Goal: Task Accomplishment & Management: Complete application form

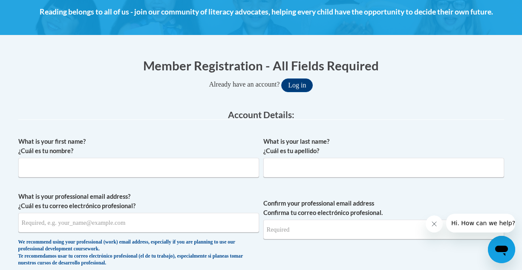
scroll to position [176, 0]
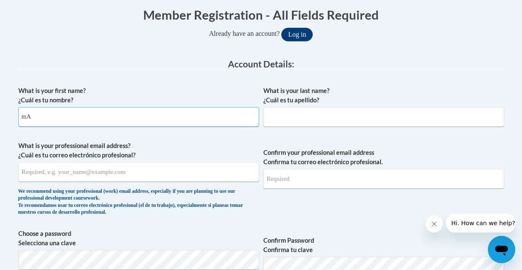
type input "m"
type input "Maria"
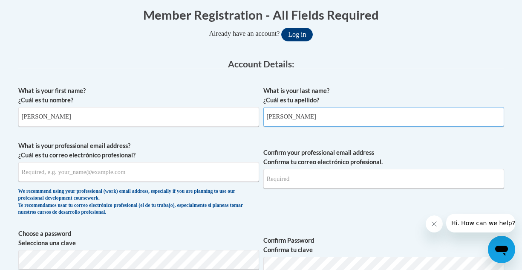
type input "Allen"
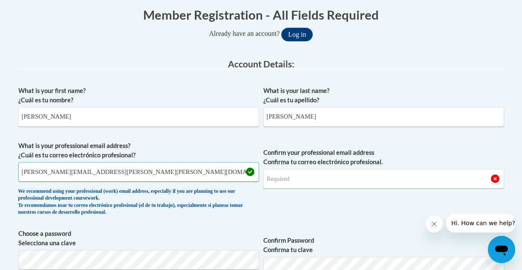
type input "maria.allen@glynn.k12.ga.us"
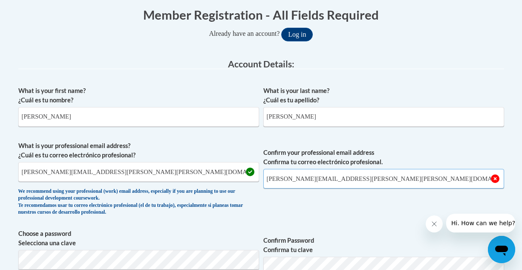
type input "maria.allen@glynn.k12.ga.us"
click at [382, 241] on label "Confirm Password Confirma tu clave" at bounding box center [384, 245] width 241 height 19
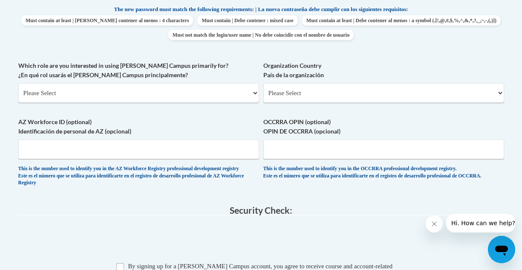
scroll to position [452, 0]
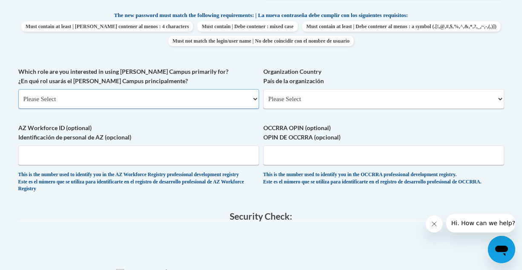
select select "5a18ea06-2b54-4451-96f2-d152daf9eac5"
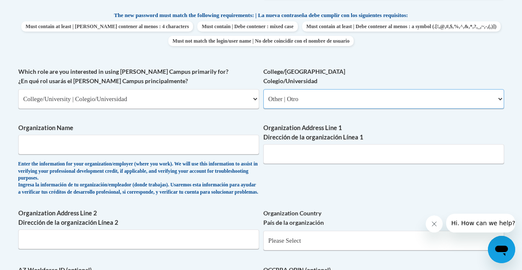
select select "99b32b07-cffc-426c-8bf6-0cd77760d84b"
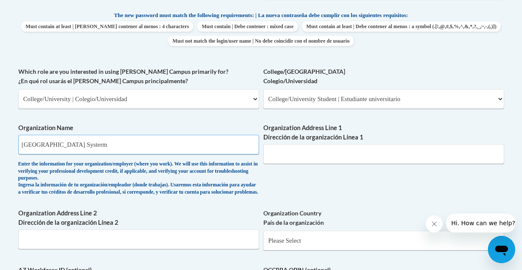
type input "[GEOGRAPHIC_DATA] Systerm"
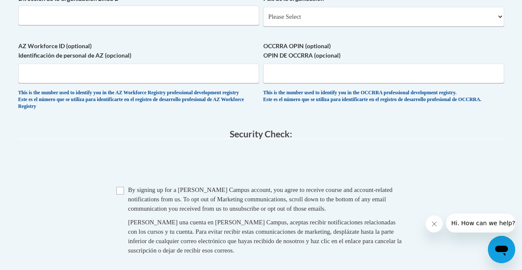
scroll to position [678, 0]
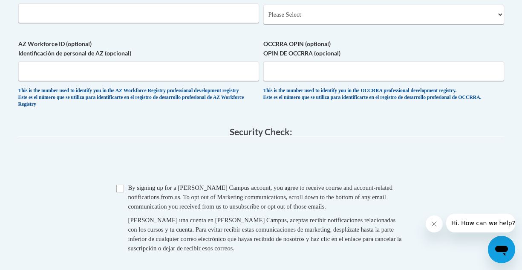
type input "1350 Cate Road, Brunswick Ga."
click at [122, 192] on input "Checkbox" at bounding box center [120, 189] width 8 height 8
checkbox input "true"
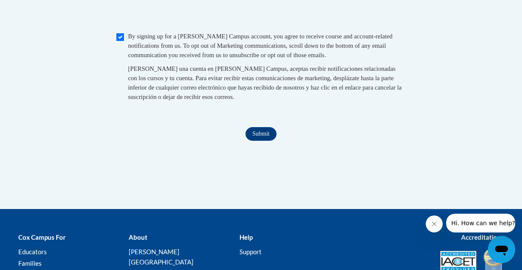
scroll to position [828, 0]
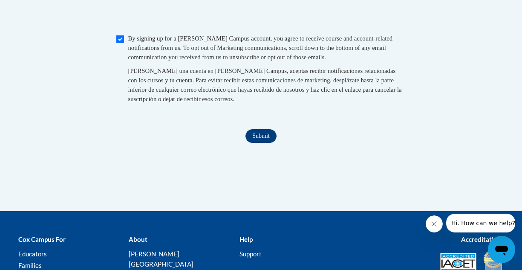
click at [262, 143] on input "Submit" at bounding box center [261, 136] width 31 height 14
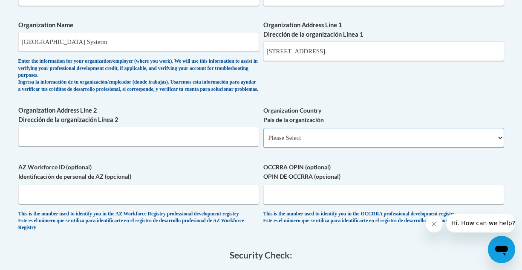
select select "ad49bcad-a171-4b2e-b99c-48b446064914"
select select
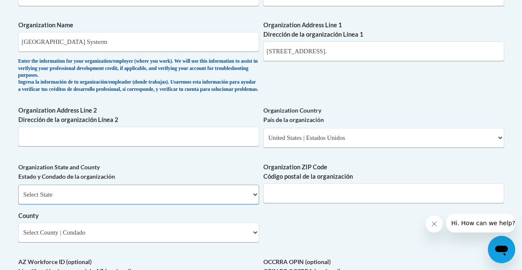
select select "[US_STATE]"
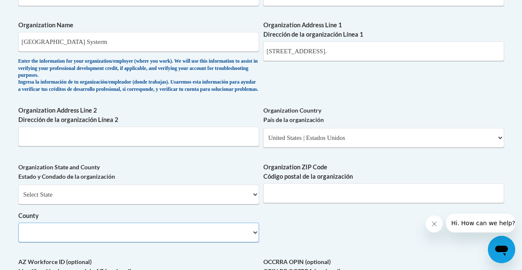
click at [136, 223] on select "County" at bounding box center [138, 233] width 241 height 20
click at [223, 229] on select "County" at bounding box center [138, 233] width 241 height 20
click at [246, 224] on select "County" at bounding box center [138, 233] width 241 height 20
click at [256, 224] on select "County" at bounding box center [138, 233] width 241 height 20
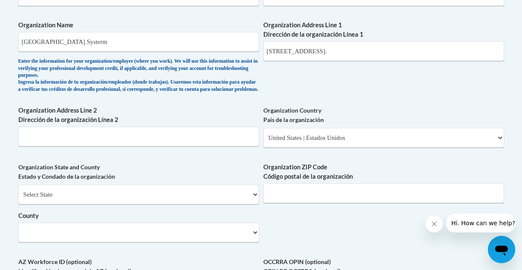
click at [260, 220] on div "What is your first name? ¿Cuál es tu nombre? [PERSON_NAME] What is your last na…" at bounding box center [261, 18] width 486 height 632
click at [257, 224] on select "County" at bounding box center [138, 233] width 241 height 20
type input "31523"
click at [307, 241] on div "What is your first name? ¿Cuál es tu nombre? [PERSON_NAME] What is your last na…" at bounding box center [261, 18] width 486 height 632
click at [255, 223] on select "County" at bounding box center [138, 233] width 241 height 20
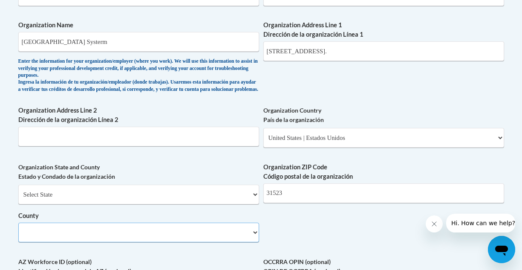
click at [254, 223] on select "County" at bounding box center [138, 233] width 241 height 20
select select
click at [159, 223] on select "County" at bounding box center [138, 233] width 241 height 20
click at [360, 183] on input "31523" at bounding box center [384, 193] width 241 height 20
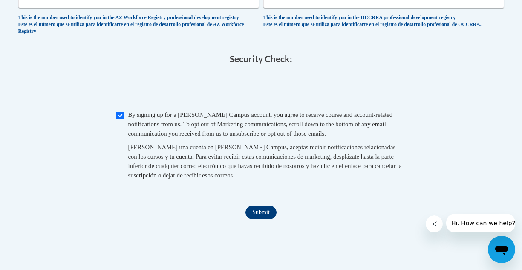
scroll to position [697, 0]
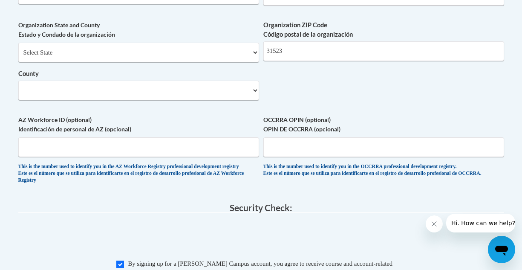
click at [207, 86] on select "County" at bounding box center [138, 91] width 241 height 20
click at [254, 81] on select "County" at bounding box center [138, 91] width 241 height 20
click at [172, 88] on div "Organization State and County Estado y Condado de la organización Select State …" at bounding box center [138, 63] width 241 height 86
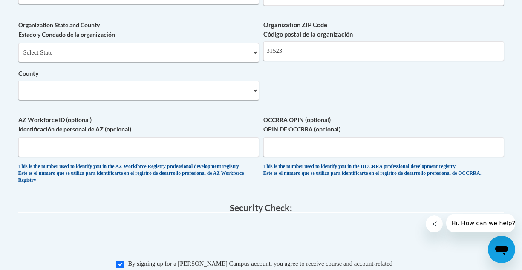
click at [172, 88] on div "Organization State and County Estado y Condado de la organización Select State …" at bounding box center [138, 63] width 241 height 86
click at [174, 87] on select "County" at bounding box center [138, 91] width 241 height 20
click at [146, 81] on select "County" at bounding box center [138, 91] width 241 height 20
click at [130, 70] on label "County" at bounding box center [138, 73] width 241 height 9
click at [130, 81] on select "County" at bounding box center [138, 91] width 241 height 20
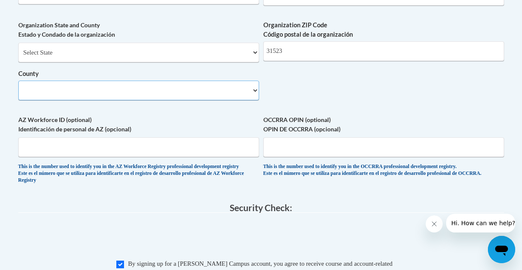
click at [130, 81] on select "County" at bounding box center [138, 91] width 241 height 20
click at [256, 84] on select "County" at bounding box center [138, 91] width 241 height 20
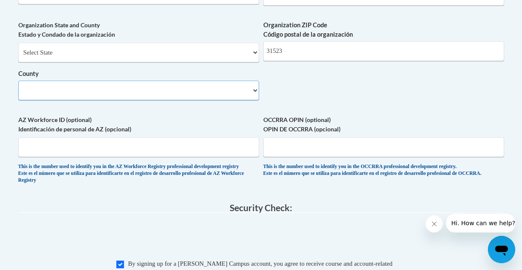
click at [256, 84] on select "County" at bounding box center [138, 91] width 241 height 20
click at [256, 83] on select "County" at bounding box center [138, 91] width 241 height 20
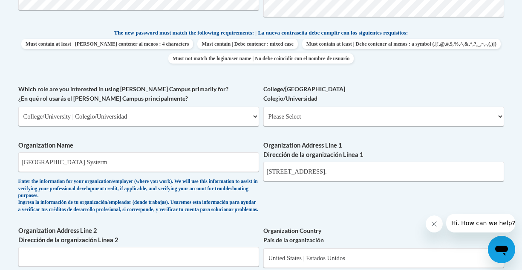
scroll to position [431, 0]
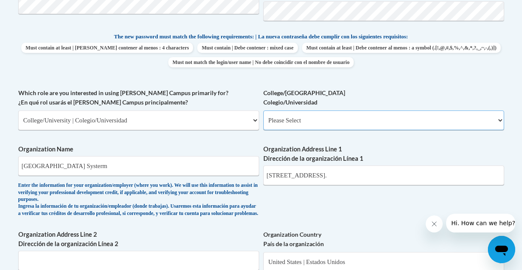
select select "99b32b07-cffc-426c-8bf6-0cd77760d84b"
select select "null"
click at [425, 145] on label "Organization Address Line 1 Dirección de la organización Línea 1" at bounding box center [384, 154] width 241 height 19
click at [425, 165] on input "1350 Cate Road, Brunswick Ga." at bounding box center [384, 175] width 241 height 20
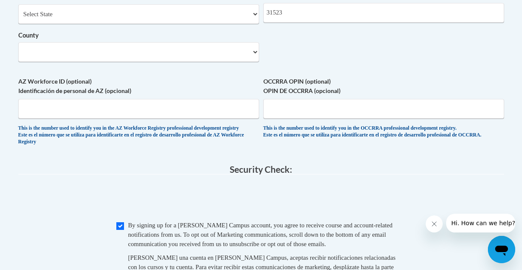
scroll to position [733, 0]
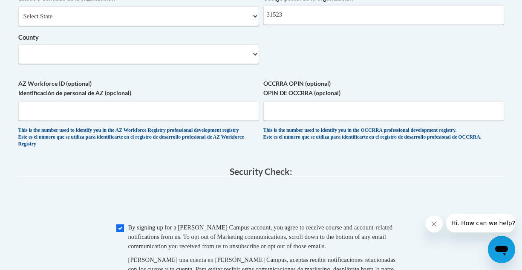
type input "1350 Cate Road, Brunswick Ga. 31525"
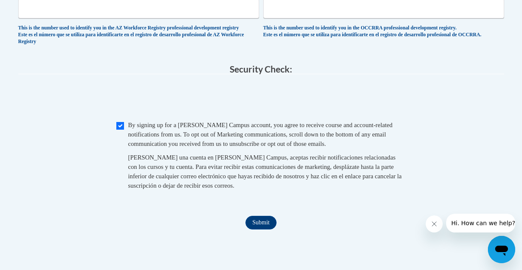
scroll to position [842, 0]
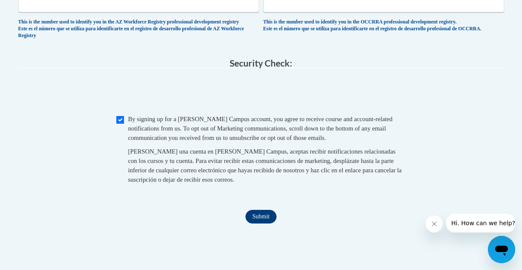
click at [266, 214] on input "Submit" at bounding box center [261, 217] width 31 height 14
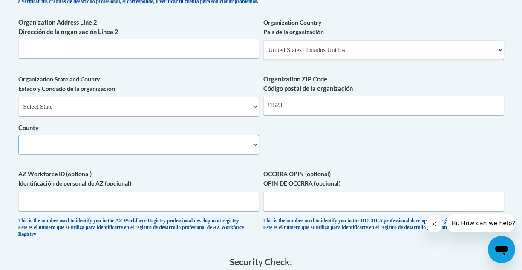
click at [189, 136] on select "County" at bounding box center [138, 145] width 241 height 20
click at [124, 136] on select "County" at bounding box center [138, 145] width 241 height 20
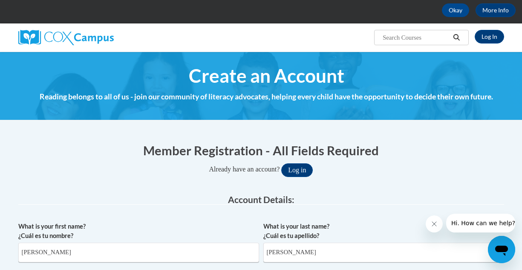
scroll to position [0, 0]
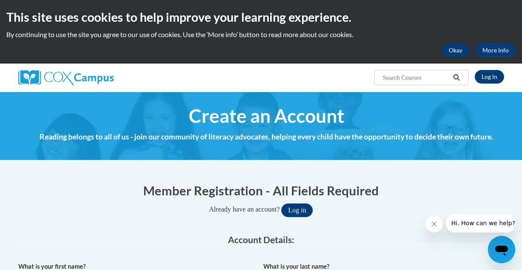
click at [462, 50] on button "Okay" at bounding box center [455, 50] width 27 height 14
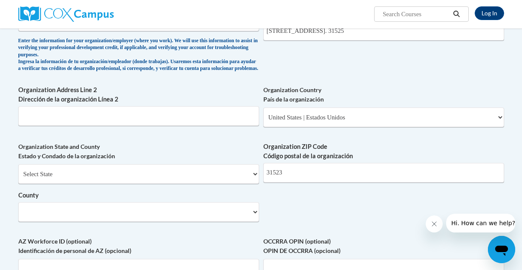
scroll to position [554, 0]
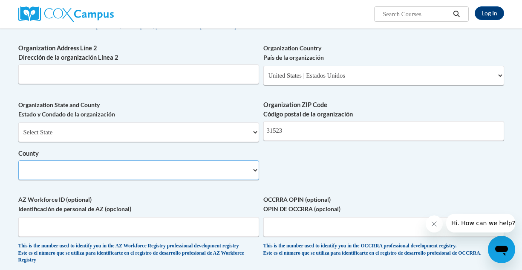
click at [255, 160] on select "County" at bounding box center [138, 170] width 241 height 20
click at [229, 164] on select "County" at bounding box center [138, 170] width 241 height 20
click at [30, 160] on select "County" at bounding box center [138, 170] width 241 height 20
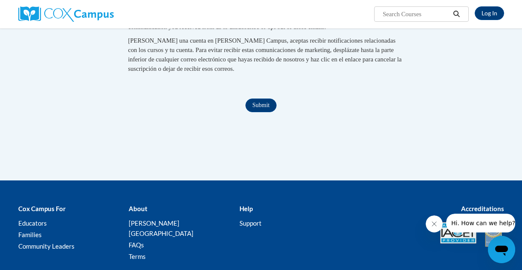
scroll to position [887, 0]
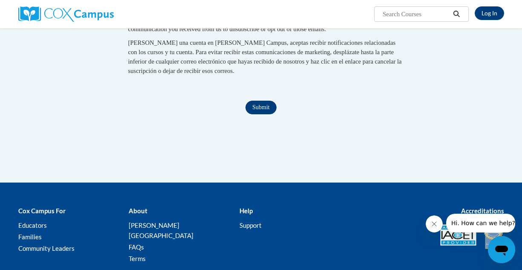
click at [261, 101] on input "Submit" at bounding box center [261, 108] width 31 height 14
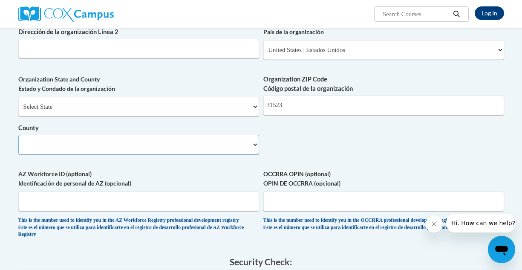
click at [154, 141] on select "County" at bounding box center [138, 145] width 241 height 20
click at [150, 138] on select "County" at bounding box center [138, 145] width 241 height 20
click at [139, 137] on select "County" at bounding box center [138, 145] width 241 height 20
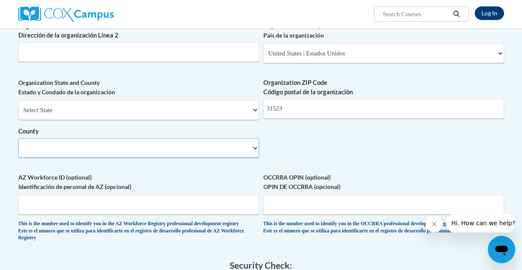
scroll to position [570, 0]
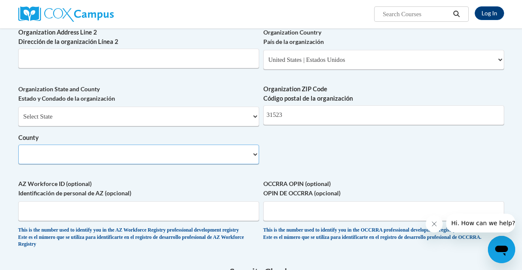
click at [256, 145] on select "County" at bounding box center [138, 155] width 241 height 20
click at [238, 146] on select "County" at bounding box center [138, 155] width 241 height 20
click at [251, 148] on select "County" at bounding box center [138, 155] width 241 height 20
click at [252, 148] on select "County" at bounding box center [138, 155] width 241 height 20
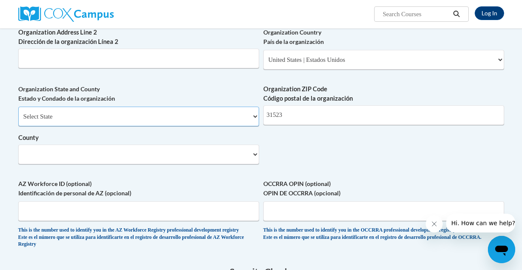
select select "[US_STATE]"
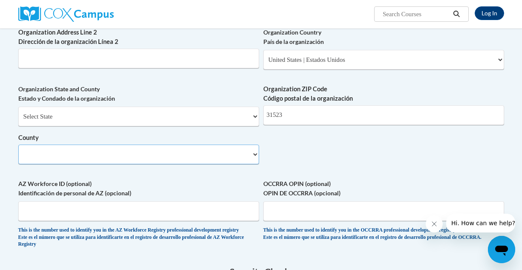
click at [223, 148] on select "County" at bounding box center [138, 155] width 241 height 20
click at [254, 145] on select "County" at bounding box center [138, 155] width 241 height 20
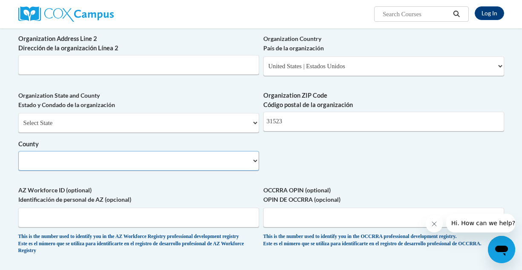
scroll to position [565, 0]
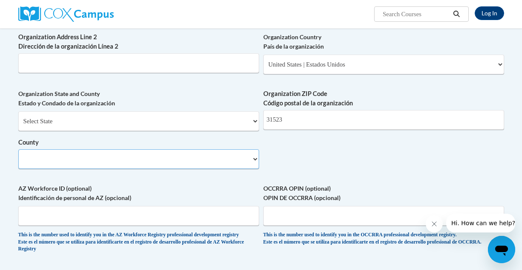
click at [186, 149] on select "County" at bounding box center [138, 159] width 241 height 20
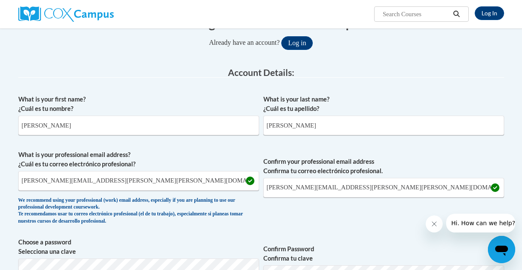
scroll to position [0, 0]
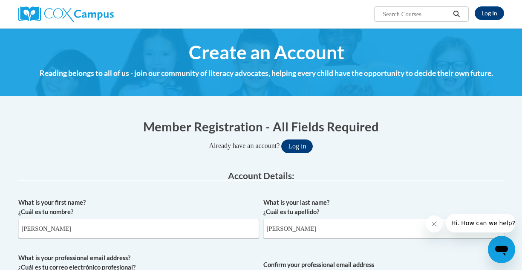
click at [298, 148] on button "Log in" at bounding box center [297, 146] width 32 height 14
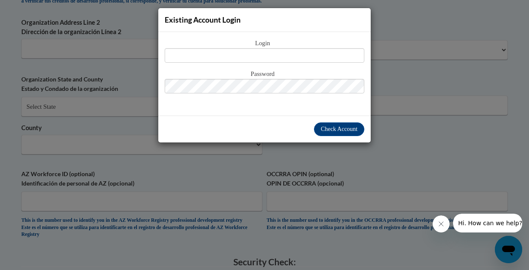
click at [320, 48] on span "Login" at bounding box center [265, 43] width 200 height 9
click at [375, 61] on div "Existing Account Login Login Password" at bounding box center [264, 135] width 529 height 270
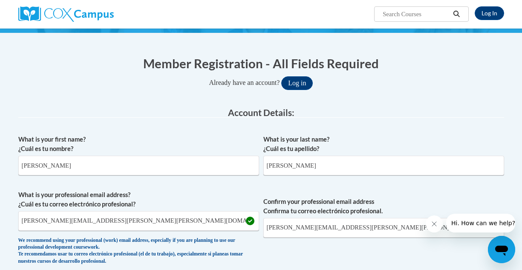
scroll to position [0, 0]
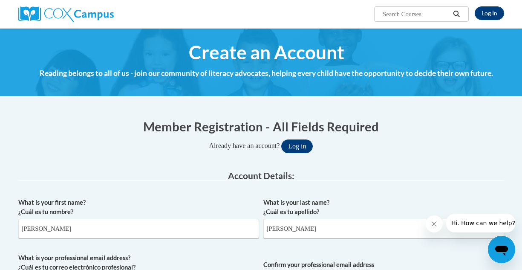
click at [73, 13] on img at bounding box center [66, 13] width 96 height 15
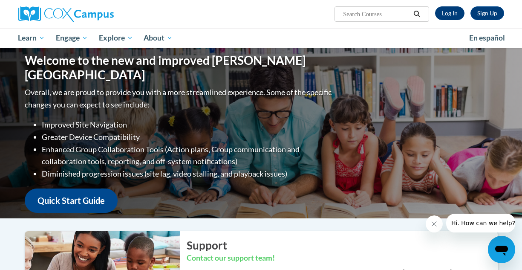
click at [456, 13] on link "Log In" at bounding box center [449, 13] width 29 height 14
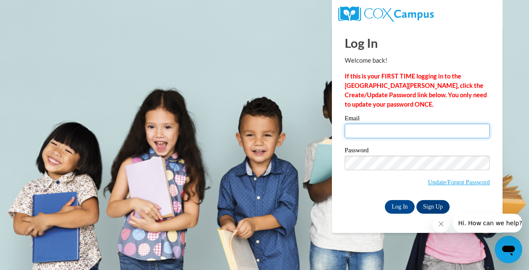
type input "maria.allen12345@gmail.com"
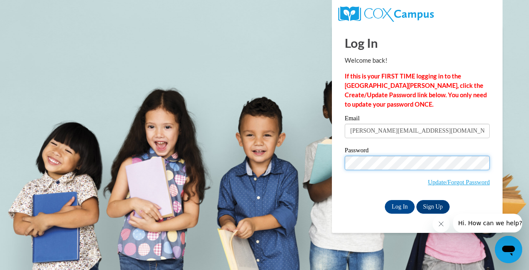
click at [399, 205] on input "Log In" at bounding box center [400, 207] width 30 height 14
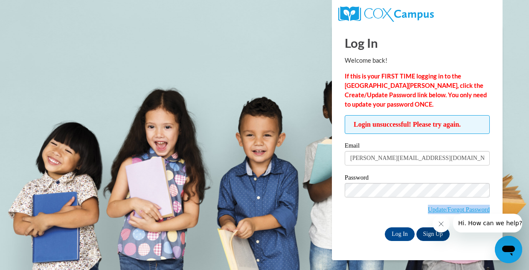
drag, startPoint x: 379, startPoint y: 221, endPoint x: 382, endPoint y: 231, distance: 10.1
click at [382, 230] on div "Email maria.allen12345@gmail.com Password Update/Forgot Password Log In Sign Up…" at bounding box center [417, 191] width 145 height 98
click at [415, 216] on span "Update/Forgot Password" at bounding box center [417, 200] width 145 height 35
click at [430, 210] on link "Update/Forgot Password" at bounding box center [459, 209] width 62 height 7
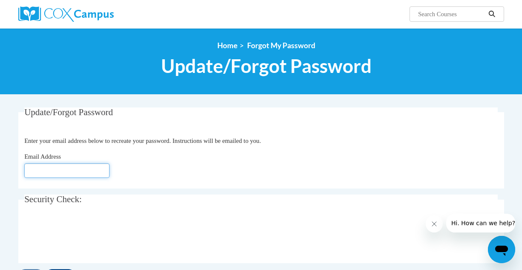
type input "[EMAIL_ADDRESS][DOMAIN_NAME]"
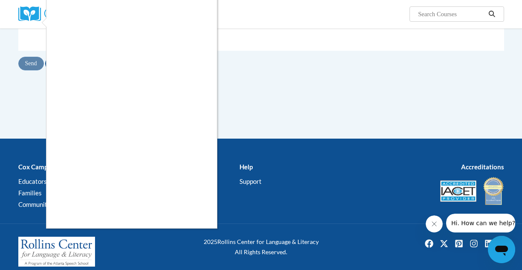
scroll to position [161, 0]
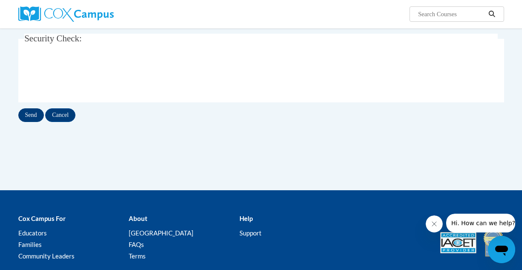
click at [34, 120] on input "Send" at bounding box center [31, 115] width 26 height 14
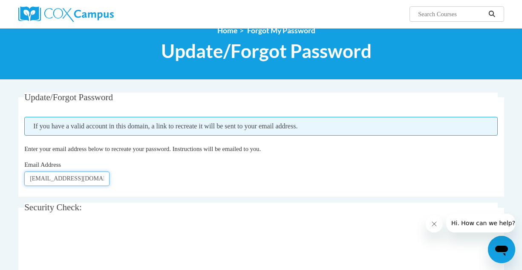
scroll to position [116, 0]
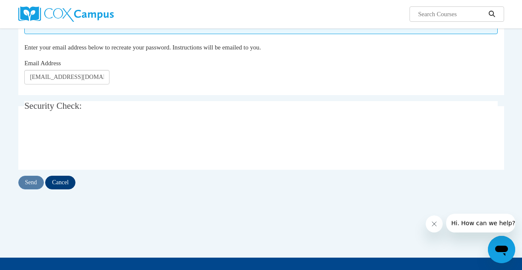
click at [67, 184] on input "Cancel" at bounding box center [60, 183] width 30 height 14
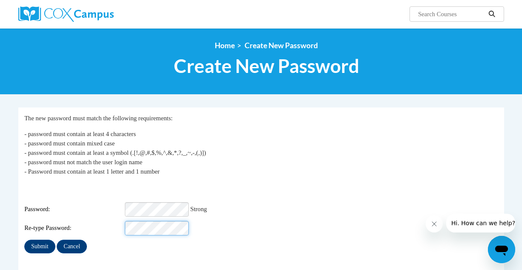
click at [40, 240] on input "Submit" at bounding box center [39, 247] width 31 height 14
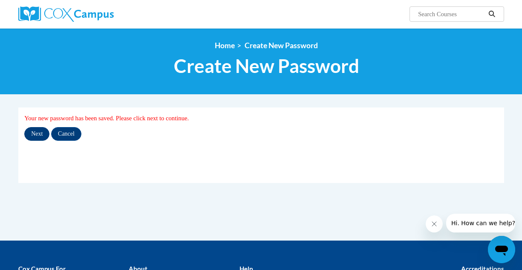
click at [42, 139] on input "Next" at bounding box center [36, 134] width 25 height 14
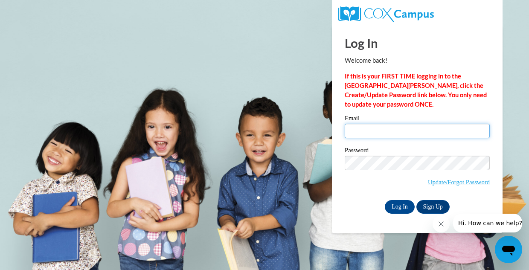
type input "maria.allen12345@gmail.com"
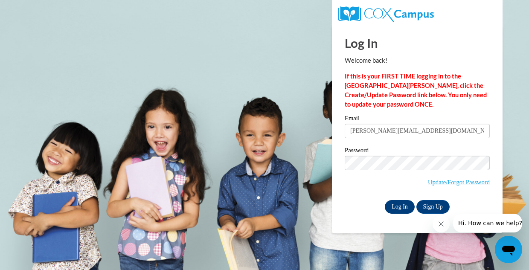
click at [409, 203] on input "Log In" at bounding box center [400, 207] width 30 height 14
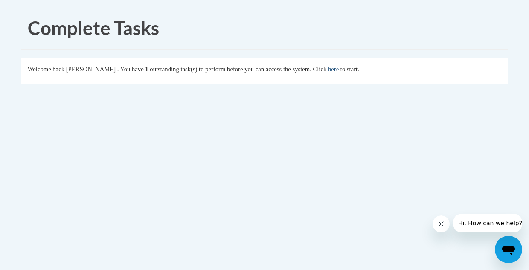
click at [339, 71] on link "here" at bounding box center [333, 69] width 11 height 7
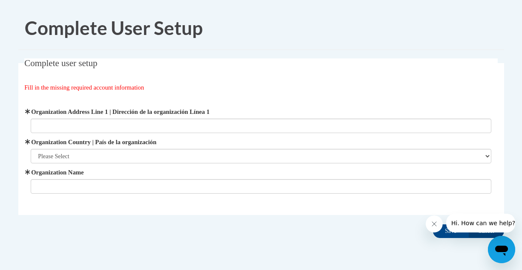
click at [476, 227] on button "Hi. How can we help?" at bounding box center [483, 223] width 74 height 19
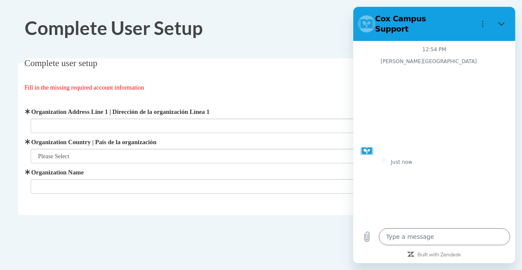
type textarea "x"
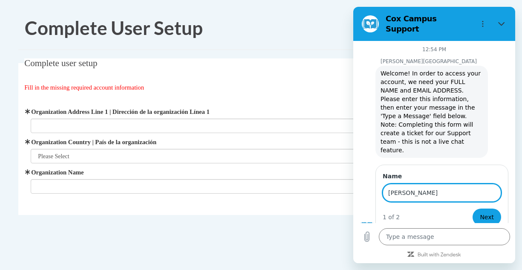
type input "[PERSON_NAME]"
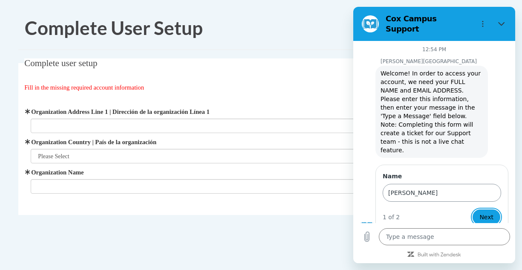
click at [436, 184] on input "[PERSON_NAME]" at bounding box center [442, 193] width 119 height 18
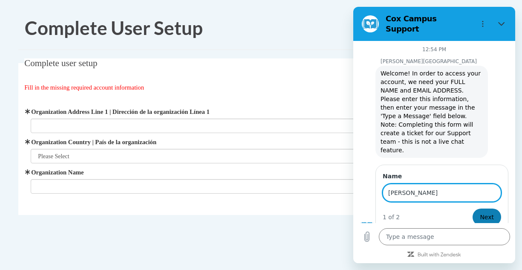
type input "[PERSON_NAME]"
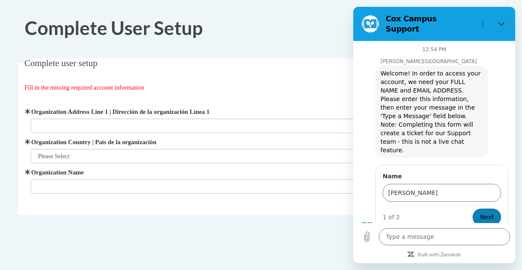
drag, startPoint x: 493, startPoint y: 198, endPoint x: 494, endPoint y: 203, distance: 5.2
click at [494, 209] on button "Next" at bounding box center [487, 217] width 29 height 17
type textarea "x"
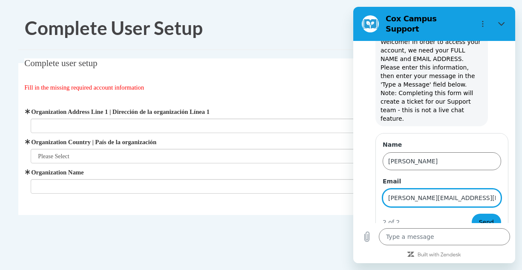
scroll to position [32, 0]
type input "[PERSON_NAME][EMAIL_ADDRESS][DOMAIN_NAME]"
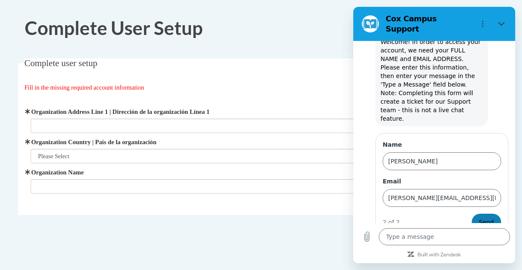
click at [491, 214] on button "Send" at bounding box center [486, 222] width 29 height 17
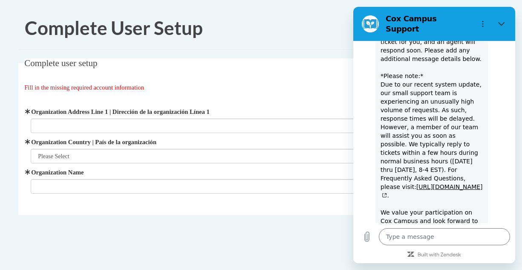
scroll to position [81, 0]
type textarea "x"
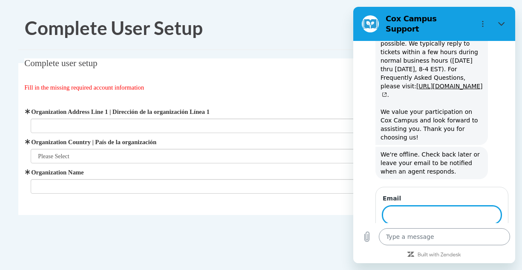
scroll to position [322, 0]
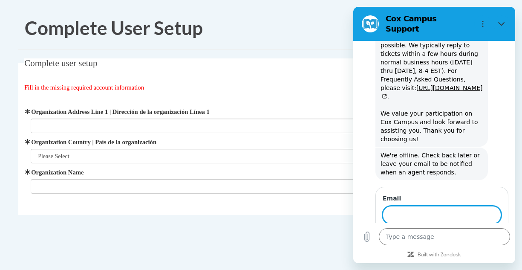
type input "H"
type input "[PERSON_NAME][EMAIL_ADDRESS][DOMAIN_NAME]"
click at [479, 234] on span "Send" at bounding box center [486, 239] width 15 height 10
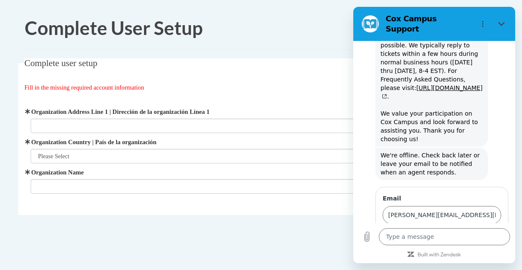
scroll to position [292, 0]
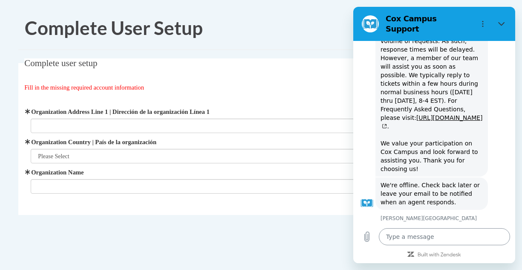
click at [452, 233] on textarea at bounding box center [444, 236] width 131 height 17
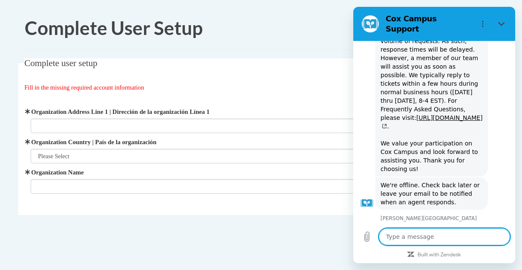
type textarea "x"
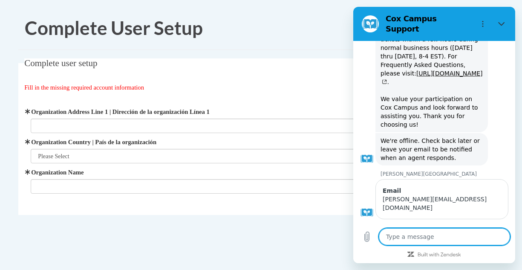
scroll to position [338, 0]
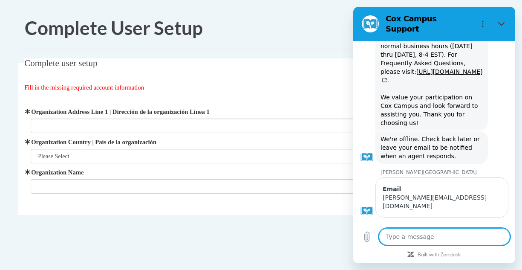
type textarea "I"
type textarea "x"
type textarea "I"
type textarea "x"
type textarea "I n"
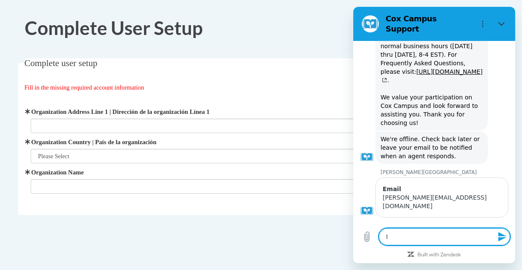
type textarea "x"
type textarea "I ne"
type textarea "x"
type textarea "I nee"
type textarea "x"
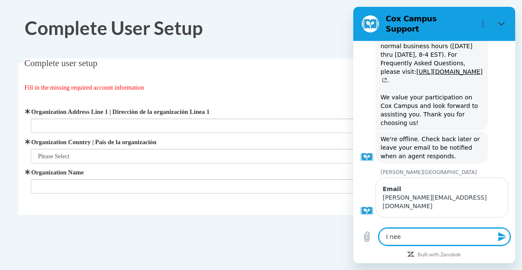
type textarea "I need"
type textarea "x"
type textarea "I need"
type textarea "x"
type textarea "I need t"
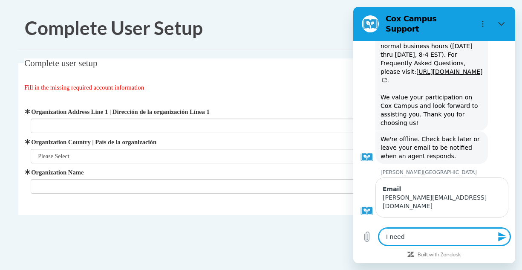
type textarea "x"
type textarea "I need to"
type textarea "x"
type textarea "I need to"
type textarea "x"
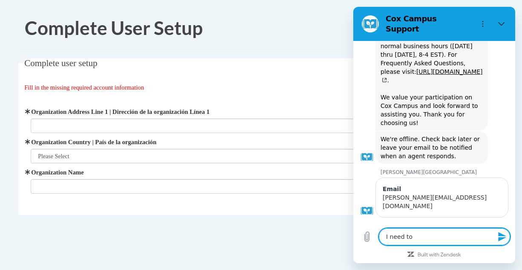
type textarea "I need to h"
type textarea "x"
type textarea "I need to ha"
type textarea "x"
type textarea "I need to han"
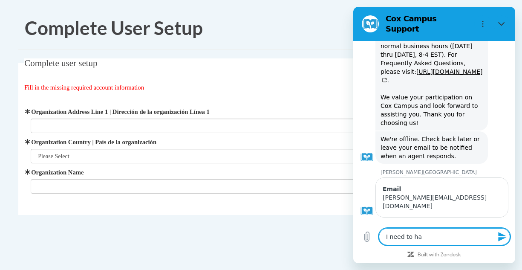
type textarea "x"
type textarea "I need to ha"
type textarea "x"
type textarea "I need to h"
type textarea "x"
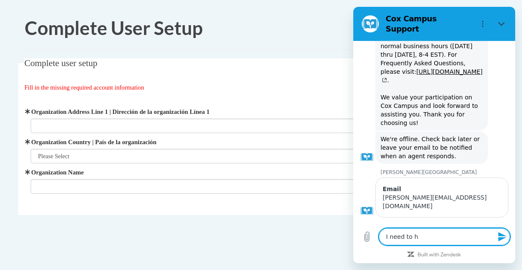
type textarea "I need to"
type textarea "x"
type textarea "I need to c"
type textarea "x"
type textarea "I need to ch"
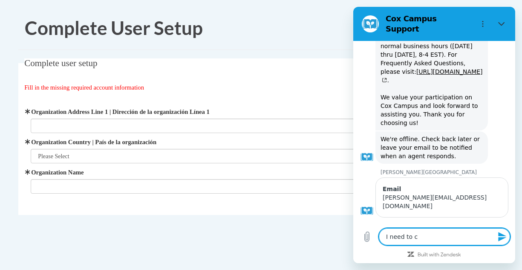
type textarea "x"
type textarea "I need to cha"
type textarea "x"
type textarea "I need to chan"
type textarea "x"
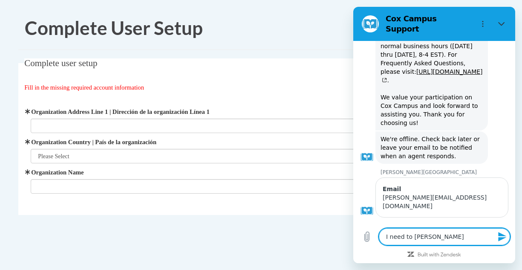
type textarea "I need to chang"
type textarea "x"
type textarea "I need to change"
type textarea "x"
type textarea "I need to change"
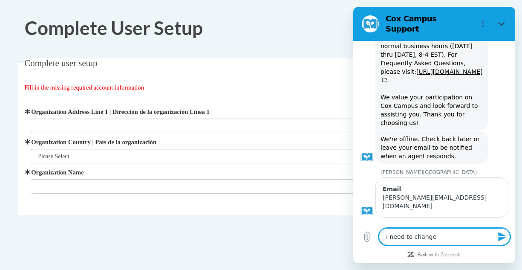
type textarea "x"
type textarea "I need to change m"
type textarea "x"
type textarea "I need to change my"
type textarea "x"
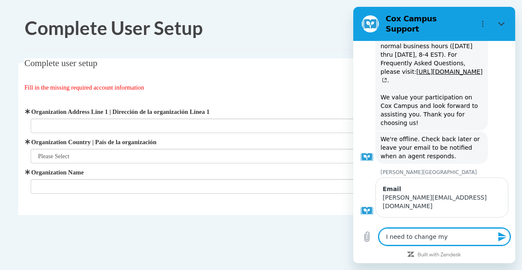
type textarea "I need to change my"
type textarea "x"
type textarea "I need to change my c"
type textarea "x"
type textarea "I need to change my cu"
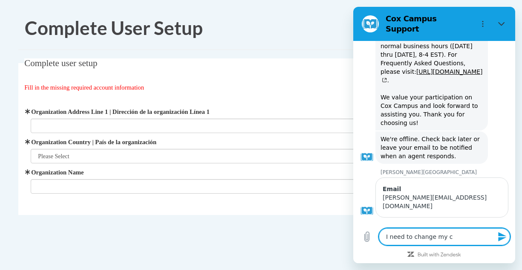
type textarea "x"
type textarea "I need to change my cur"
type textarea "x"
type textarea "I need to change my curr"
type textarea "x"
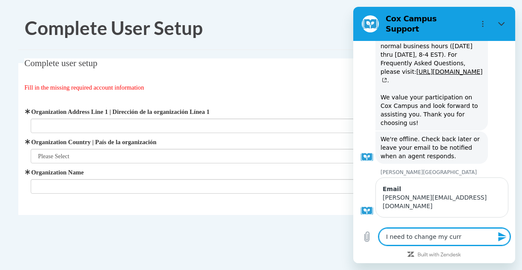
type textarea "I need to change my currn"
type textarea "x"
type textarea "I need to change my currne"
type textarea "x"
type textarea "I need to change my currn"
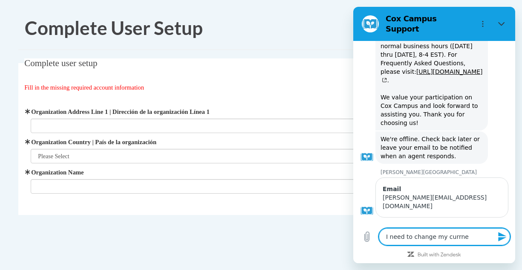
type textarea "x"
type textarea "I need to change my curr"
type textarea "x"
type textarea "I need to change my curre"
type textarea "x"
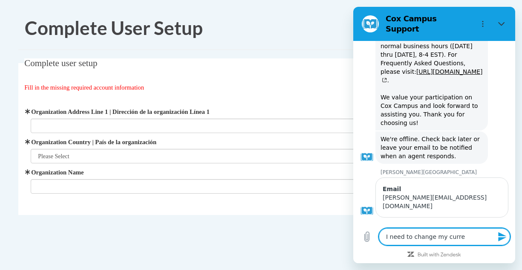
type textarea "I need to change my curren"
type textarea "x"
type textarea "I need to change my current"
type textarea "x"
type textarea "I need to change my current"
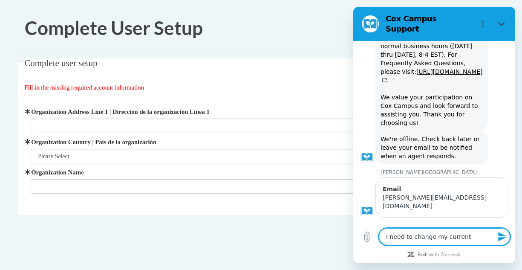
type textarea "x"
type textarea "I need to change my current e"
type textarea "x"
type textarea "I need to change my current em"
type textarea "x"
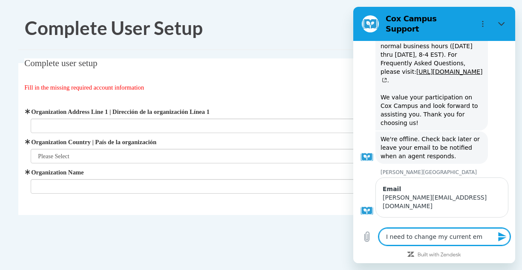
type textarea "I need to change my current ema"
type textarea "x"
type textarea "I need to change my current emai"
type textarea "x"
type textarea "I need to change my current email"
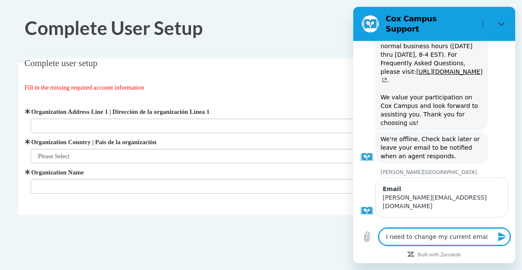
type textarea "x"
type textarea "I need to change my current email"
type textarea "x"
type textarea "I need to change my current email t"
type textarea "x"
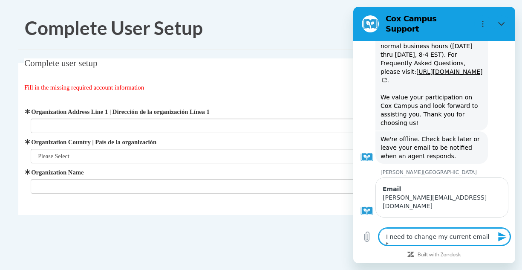
type textarea "I need to change my current email to"
type textarea "x"
type textarea "I need to change my current email to"
type textarea "x"
type textarea "I need to change my current email to m"
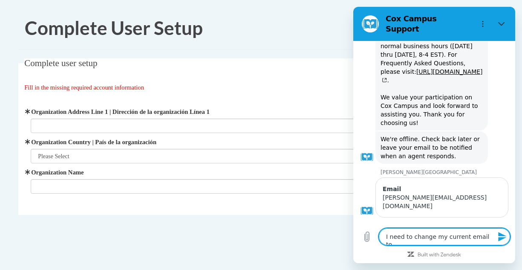
type textarea "x"
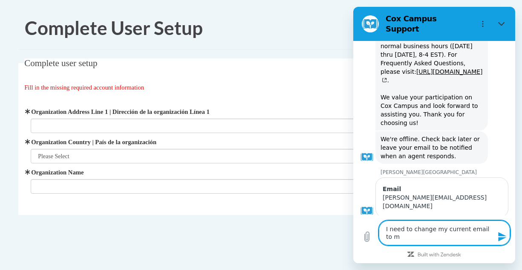
type textarea "I need to change my current email to mu"
type textarea "x"
type textarea "I need to change my current email to mu"
type textarea "x"
type textarea "I need to change my current email to mu e"
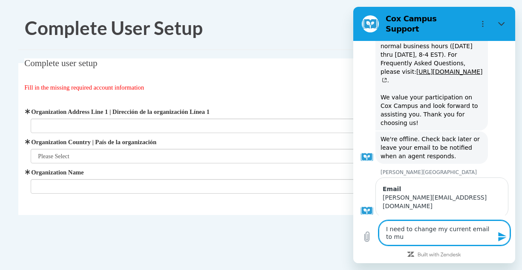
type textarea "x"
type textarea "I need to change my current email to mu em"
type textarea "x"
type textarea "I need to change my current email to mu emp"
type textarea "x"
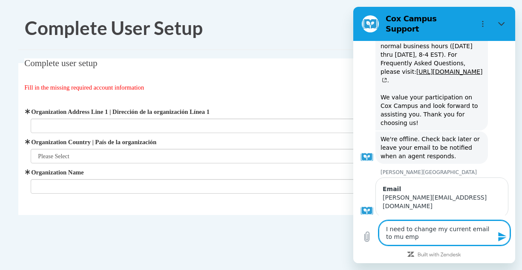
type textarea "I need to change my current email to mu empl"
type textarea "x"
type textarea "I need to change my current email to mu emp"
type textarea "x"
type textarea "I need to change my current email to mu em"
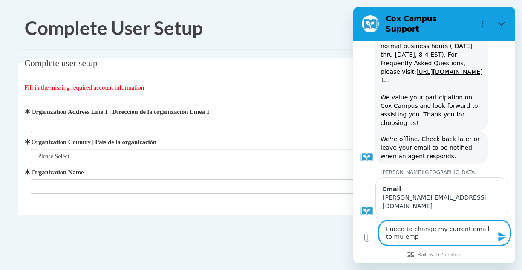
type textarea "x"
type textarea "I need to change my current email to mu emp"
type textarea "x"
type textarea "I need to change my current email to mu empl"
type textarea "x"
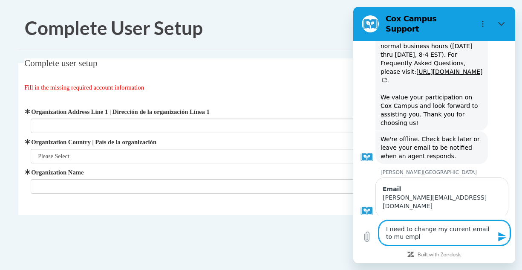
type textarea "I need to change my current email to mu emplo"
type textarea "x"
type textarea "I need to change my current email to mu employ"
type textarea "x"
type textarea "I need to change my current email to mu employe"
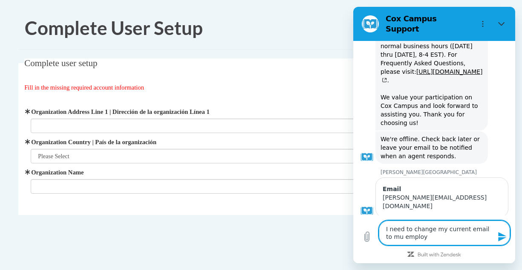
type textarea "x"
type textarea "I need to change my current email to mu employer"
type textarea "x"
type textarea "I need to change my current email to mu employers"
type textarea "x"
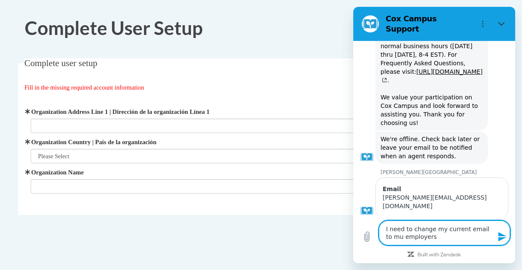
type textarea "I need to change my current email to mu employers"
type textarea "x"
type textarea "I need to change my current email to mu employers e"
type textarea "x"
type textarea "I need to change my current email to mu employers em"
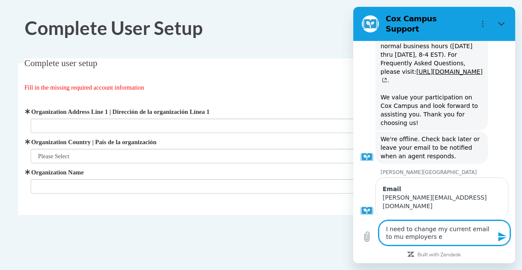
type textarea "x"
type textarea "I need to change my current email to mu employers ema"
type textarea "x"
type textarea "I need to change my current email to mu employers emai"
type textarea "x"
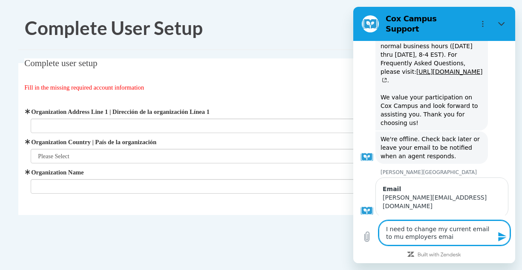
type textarea "I need to change my current email to mu employers email"
type textarea "x"
type textarea "I need to change my current email to mu employers emai"
type textarea "x"
type textarea "I need to change my current email to mu employers ema"
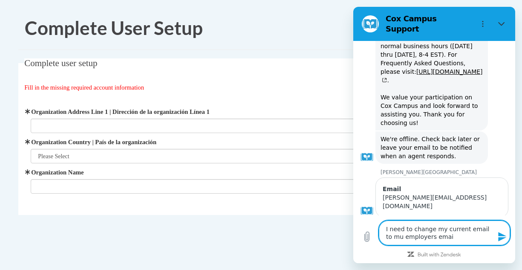
type textarea "x"
type textarea "I need to change my current email to mu employers em"
type textarea "x"
type textarea "I need to change my current email to mu employers e"
type textarea "x"
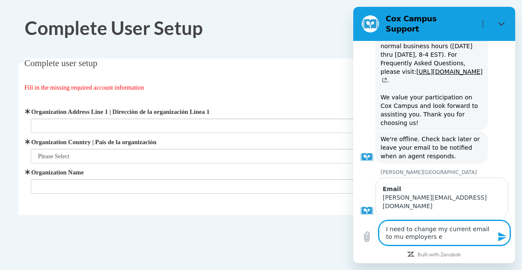
type textarea "I need to change my current email to mu employers"
type textarea "x"
type textarea "I need to change my current email to mu employers"
type textarea "x"
type textarea "I need to change my current email to mu employer"
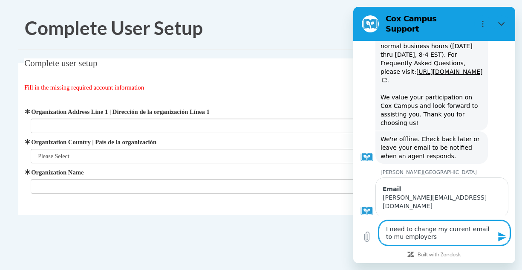
type textarea "x"
type textarea "I need to change my current email to mu employere"
type textarea "x"
type textarea "I need to change my current email to mu employer"
type textarea "x"
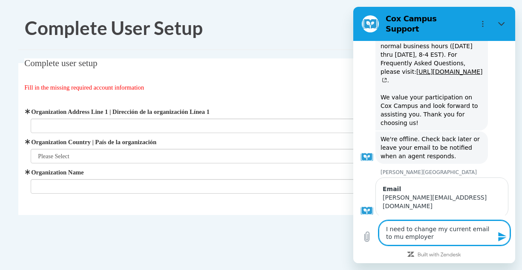
type textarea "I need to change my current email to mu employe"
type textarea "x"
type textarea "I need to change my current email to mu employ"
type textarea "x"
type textarea "I need to change my current email to mu emplo"
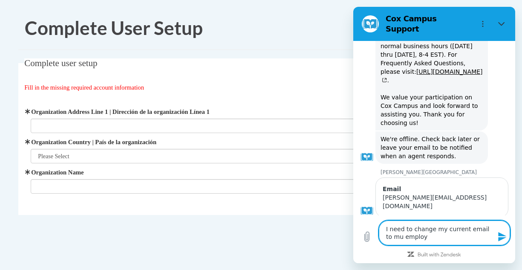
type textarea "x"
type textarea "I need to change my current email to mu empl"
type textarea "x"
type textarea "I need to change my current email to mu emp"
type textarea "x"
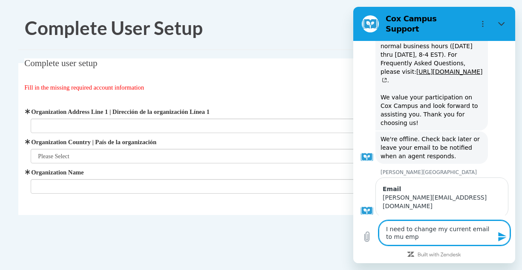
type textarea "I need to change my current email to mu em"
type textarea "x"
type textarea "I need to change my current email to mu e"
type textarea "x"
type textarea "I need to change my current email to mu"
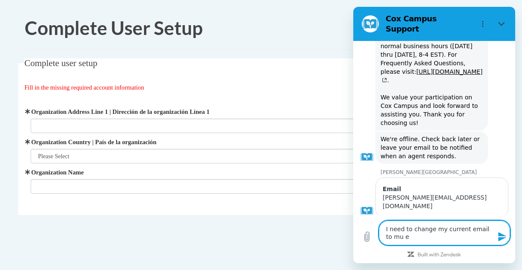
type textarea "x"
type textarea "I need to change my current email to mu"
type textarea "x"
type textarea "I need to change my current email to m"
type textarea "x"
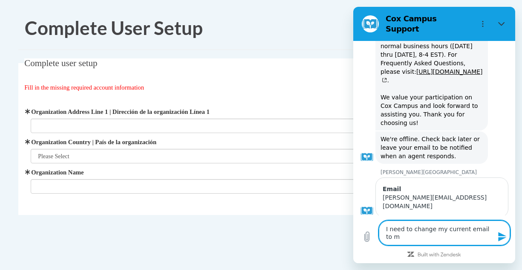
type textarea "I need to change my current email to"
type textarea "x"
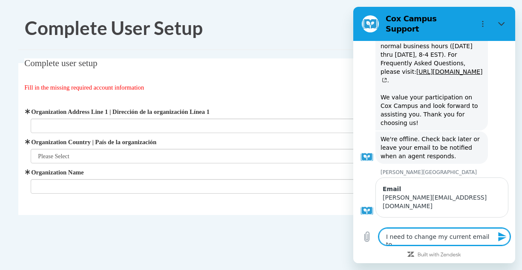
type textarea "I need to change my current email to r"
type textarea "x"
type textarea "I need to change my current email to re"
type textarea "x"
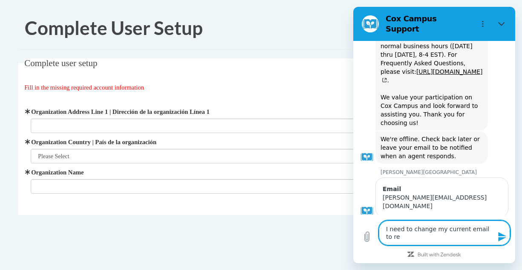
type textarea "I need to change my current email to rel"
type textarea "x"
type textarea "I need to change my current email to re"
type textarea "x"
type textarea "I need to change my current email to ref"
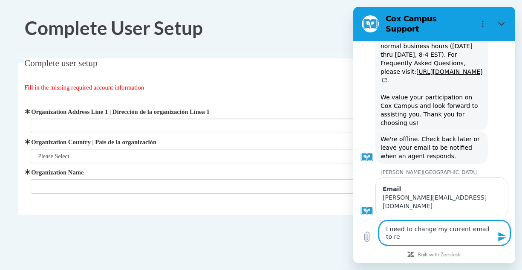
type textarea "x"
type textarea "I need to change my current email to refl"
type textarea "x"
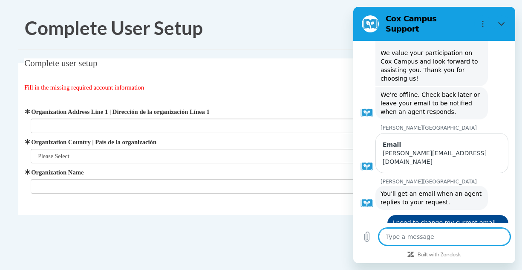
scroll to position [384, 0]
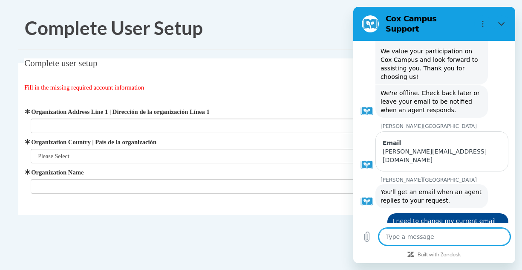
click at [301, 94] on fieldset "Complete user setup Fill in the missing required account information User Profi…" at bounding box center [261, 136] width 486 height 156
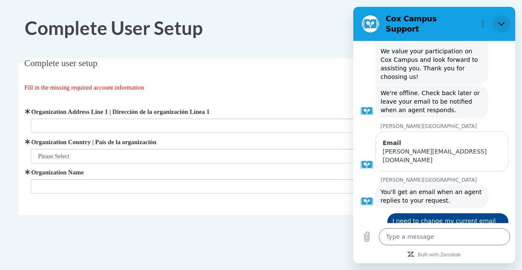
click at [500, 24] on button "Close" at bounding box center [501, 23] width 17 height 17
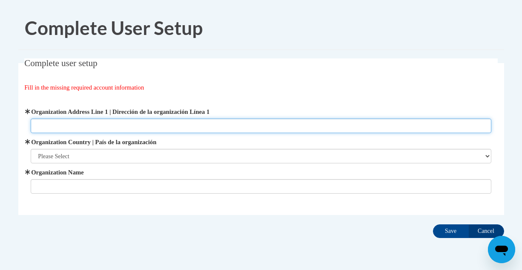
click at [244, 128] on input "Organization Address Line 1 | Dirección de la organización Línea 1" at bounding box center [261, 126] width 461 height 14
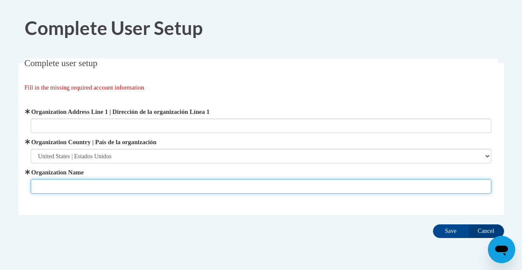
click at [209, 182] on input "Organization Name" at bounding box center [261, 186] width 461 height 14
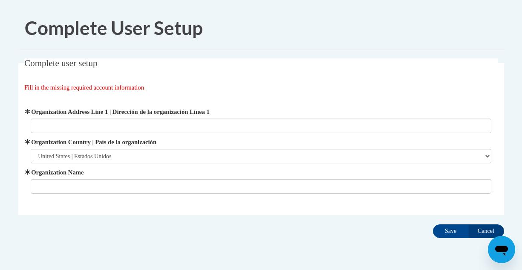
click at [492, 243] on div "Open messaging window" at bounding box center [502, 250] width 26 height 26
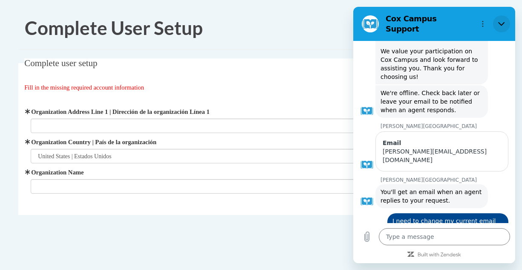
click at [498, 23] on button "Close" at bounding box center [501, 23] width 17 height 17
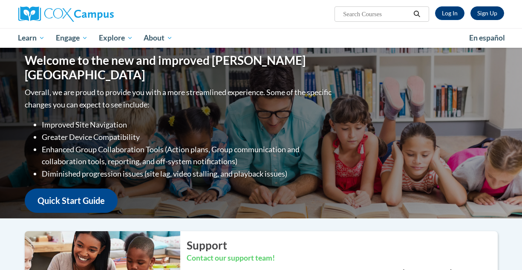
click at [481, 12] on link "Sign Up" at bounding box center [488, 13] width 34 height 14
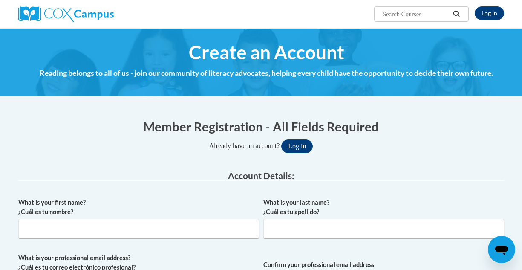
click at [113, 220] on span "What is your first name? ¿Cuál es tu nombre?" at bounding box center [138, 218] width 241 height 41
type input "[PERSON_NAME]"
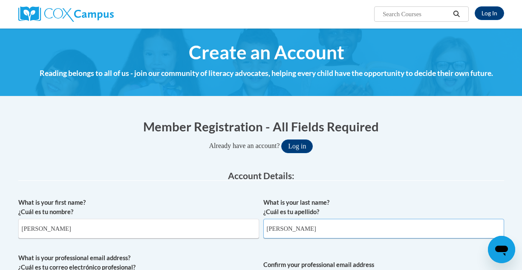
type input "[PERSON_NAME]"
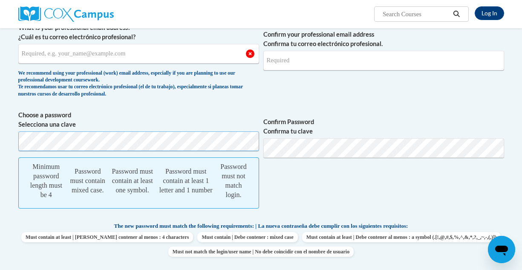
scroll to position [202, 0]
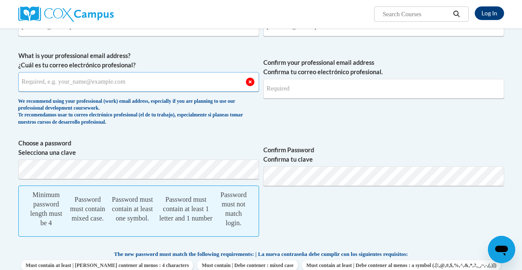
click at [185, 86] on input "What is your professional email address? ¿Cuál es tu correo electrónico profesi…" at bounding box center [138, 82] width 241 height 20
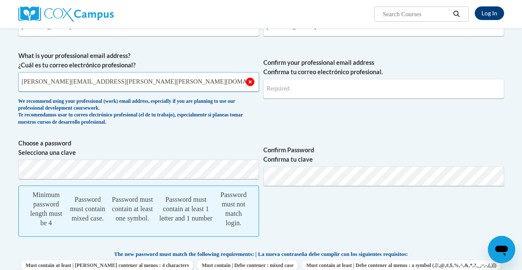
type input "[PERSON_NAME][EMAIL_ADDRESS][PERSON_NAME][PERSON_NAME][DOMAIN_NAME]"
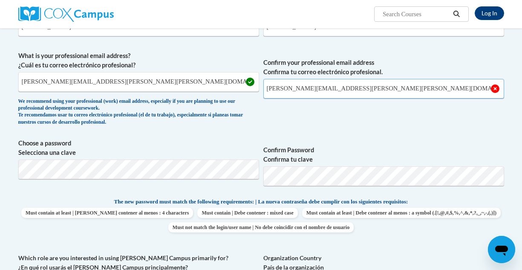
type input "[PERSON_NAME][EMAIL_ADDRESS][PERSON_NAME][PERSON_NAME][DOMAIN_NAME]"
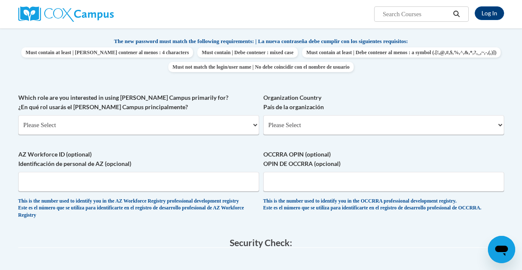
scroll to position [364, 0]
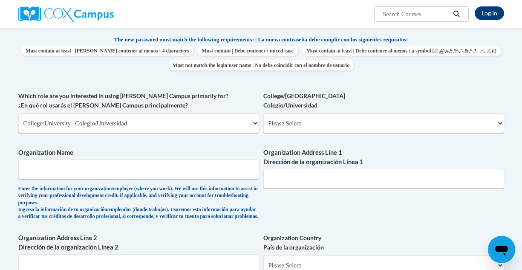
click at [238, 128] on div "Which role are you interested in using [PERSON_NAME] Campus primarily for? ¿En …" at bounding box center [138, 115] width 241 height 48
select select "fbf2d438-af2f-41f8-98f1-81c410e29de3"
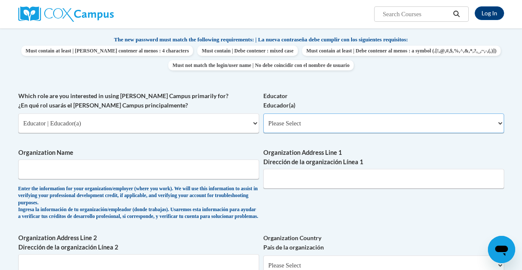
select select "8e40623d-54d0-45cd-9f92-5df65cd3f8cf"
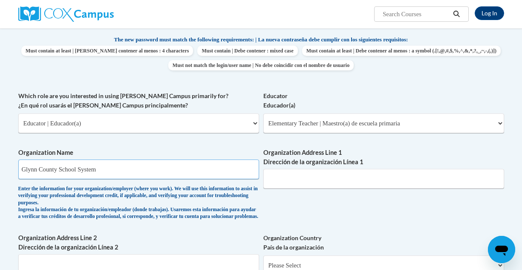
type input "Glynn County School System"
click at [286, 182] on div "Organization Address Line 1 Dirección de la organización Línea 1" at bounding box center [384, 171] width 241 height 47
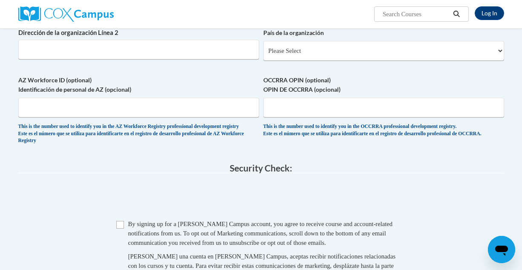
scroll to position [542, 0]
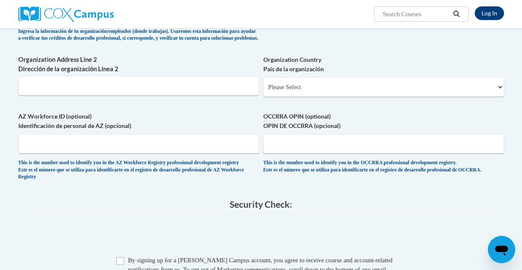
type input "[STREET_ADDRESS]"
select select "ad49bcad-a171-4b2e-b99c-48b446064914"
select select
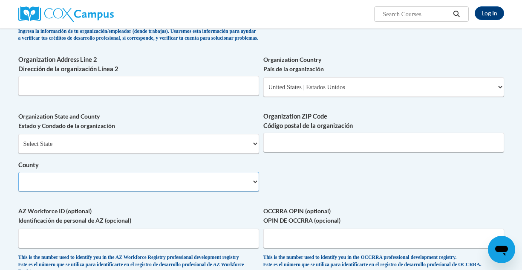
click at [143, 172] on select "County" at bounding box center [138, 182] width 241 height 20
select select "null"
click at [171, 180] on div "Organization State and County Estado y Condado de la organización Select State …" at bounding box center [138, 155] width 241 height 86
type input "31520"
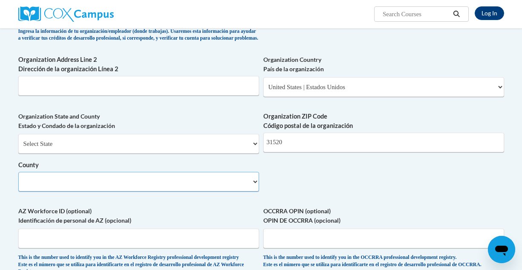
click at [256, 174] on select "County" at bounding box center [138, 182] width 241 height 20
select select "[US_STATE]"
click at [109, 176] on select "County" at bounding box center [138, 182] width 241 height 20
click at [255, 172] on select "County" at bounding box center [138, 182] width 241 height 20
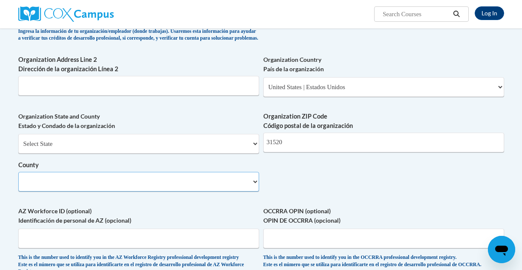
click at [255, 172] on select "County" at bounding box center [138, 182] width 241 height 20
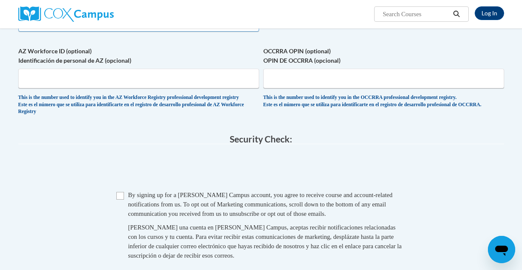
scroll to position [790, 0]
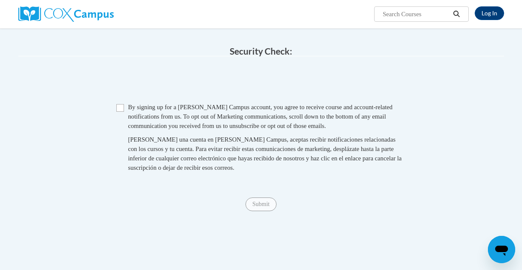
click at [134, 109] on span "By signing up for a [PERSON_NAME] Campus account, you agree to receive course a…" at bounding box center [260, 117] width 265 height 26
click at [125, 108] on span "Checkbox By signing up for a [PERSON_NAME] Campus account, you agree to receive…" at bounding box center [261, 141] width 290 height 78
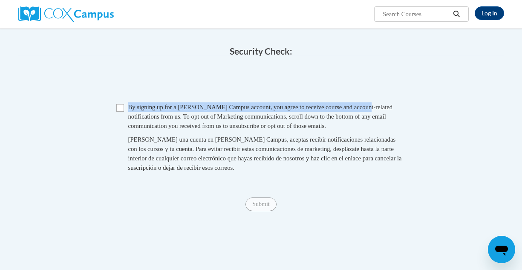
click at [122, 105] on input "Checkbox" at bounding box center [120, 108] width 8 height 8
checkbox input "true"
click at [127, 109] on span "Checkbox By signing up for a [PERSON_NAME] Campus account, you agree to receive…" at bounding box center [261, 141] width 290 height 78
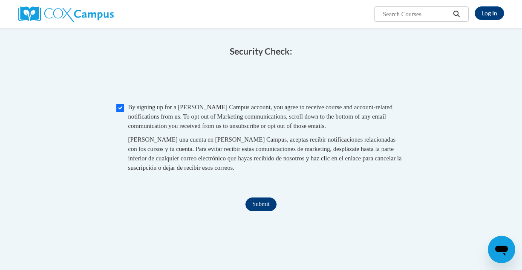
click at [265, 202] on input "Submit" at bounding box center [261, 204] width 31 height 14
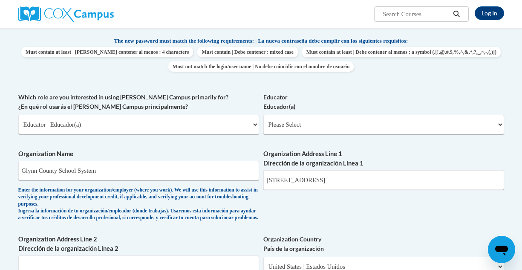
scroll to position [368, 0]
